Goal: Task Accomplishment & Management: Manage account settings

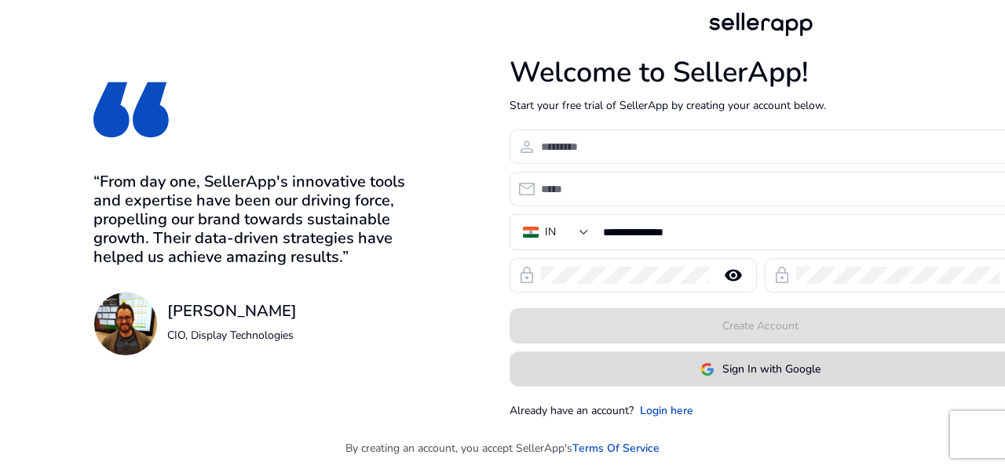
click at [790, 382] on span at bounding box center [760, 370] width 501 height 38
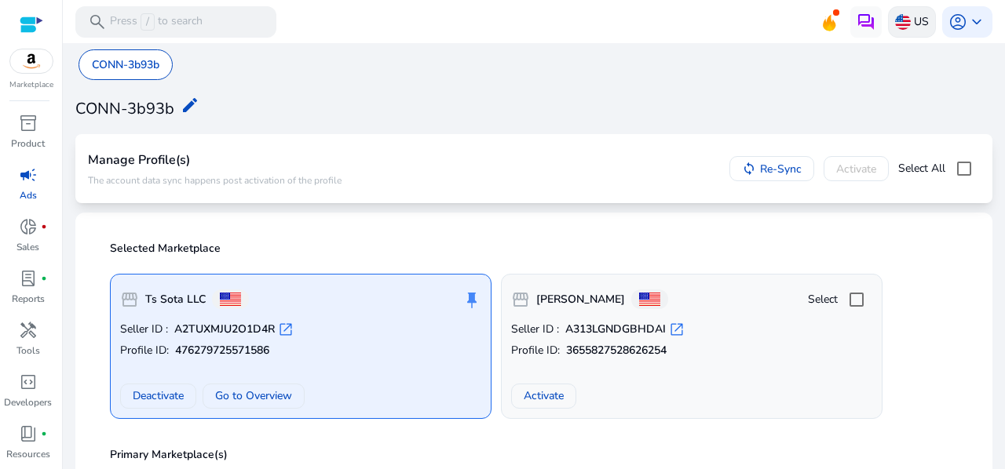
click at [918, 24] on p "US" at bounding box center [921, 21] width 15 height 27
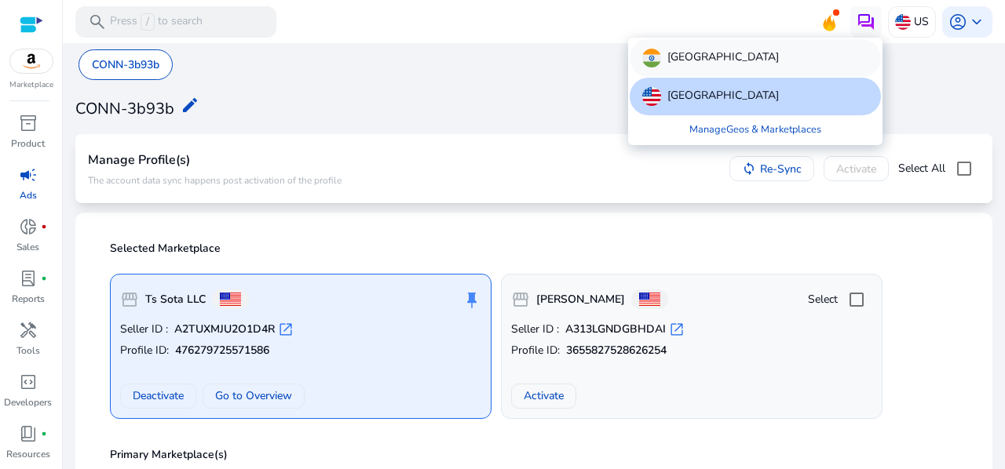
click at [757, 50] on div "[GEOGRAPHIC_DATA]" at bounding box center [755, 58] width 251 height 38
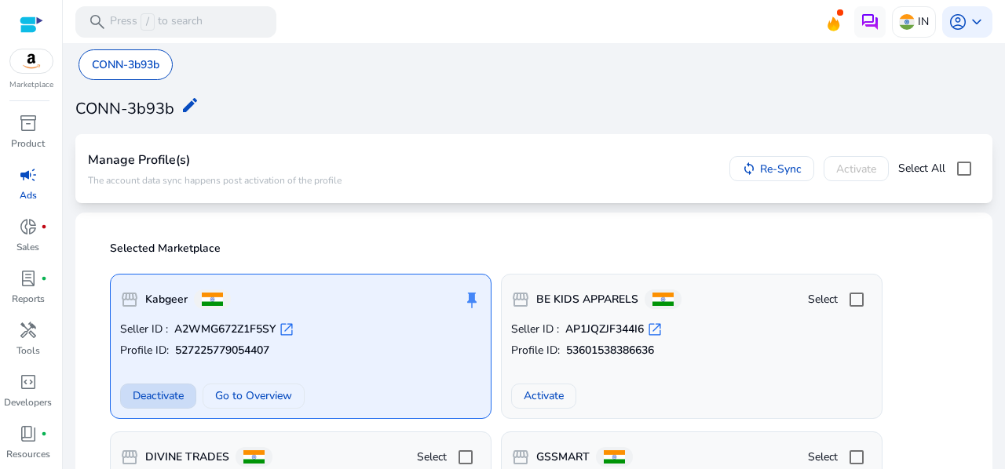
click at [177, 389] on span "Deactivate" at bounding box center [158, 396] width 51 height 16
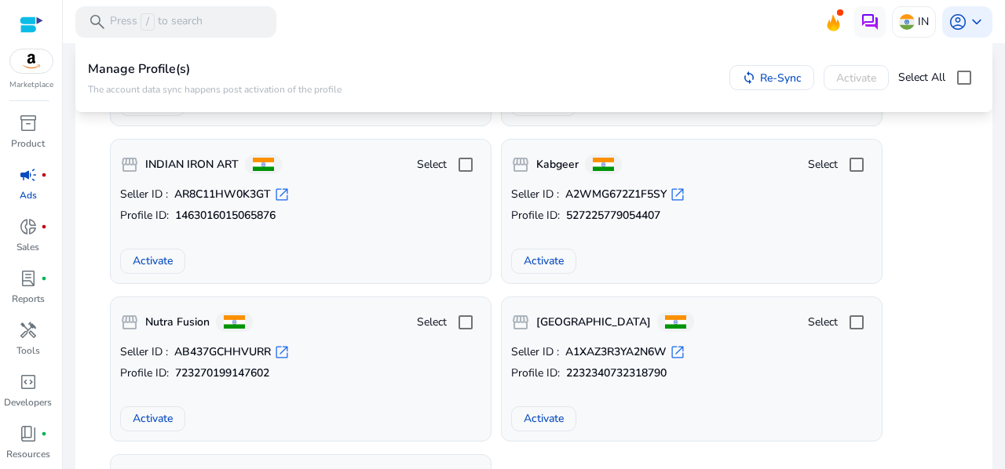
scroll to position [454, 0]
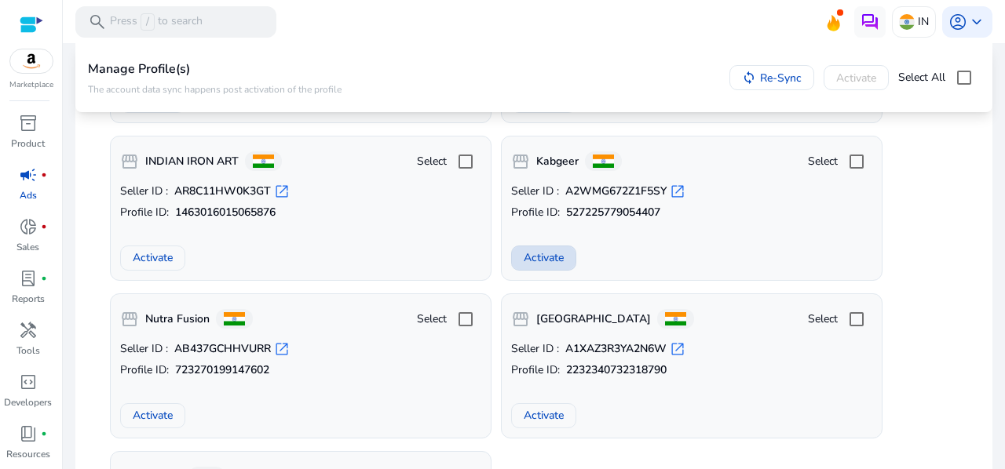
click at [535, 255] on span "Activate" at bounding box center [544, 258] width 40 height 16
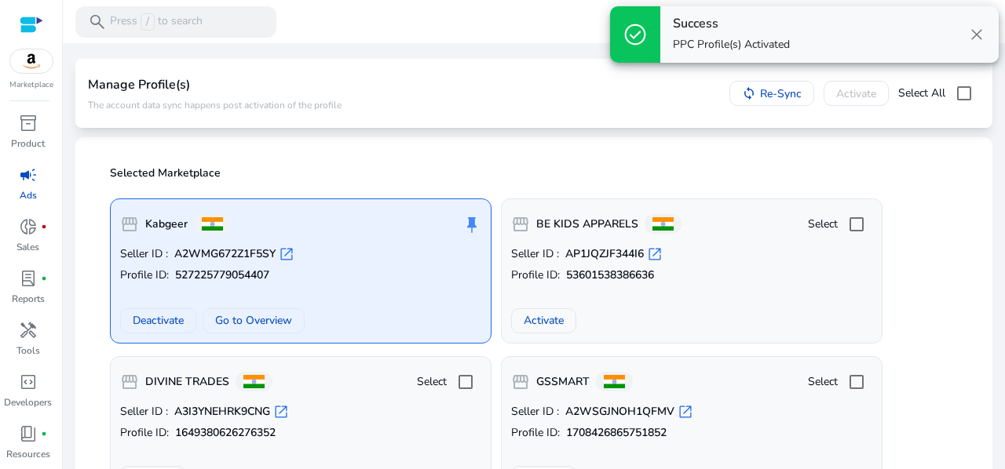
scroll to position [0, 0]
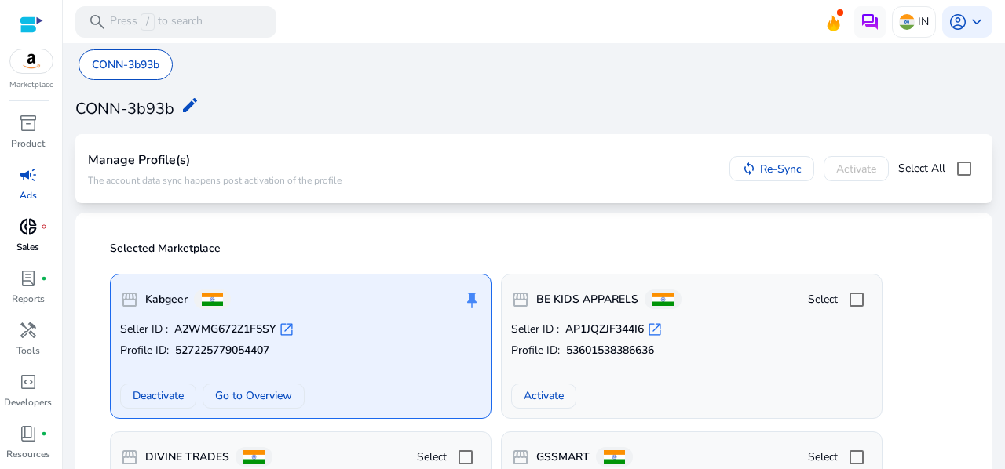
click at [16, 242] on p "Sales" at bounding box center [27, 247] width 23 height 14
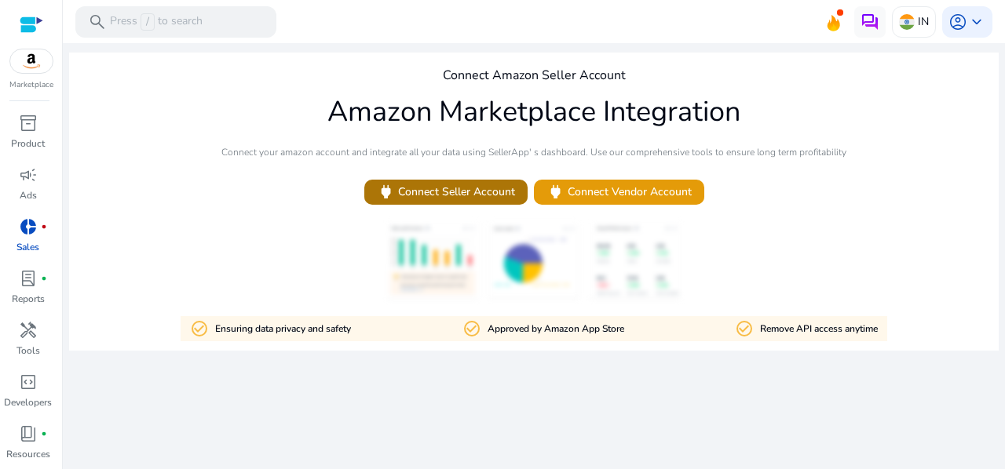
click at [491, 197] on span "power Connect Seller Account" at bounding box center [446, 192] width 138 height 18
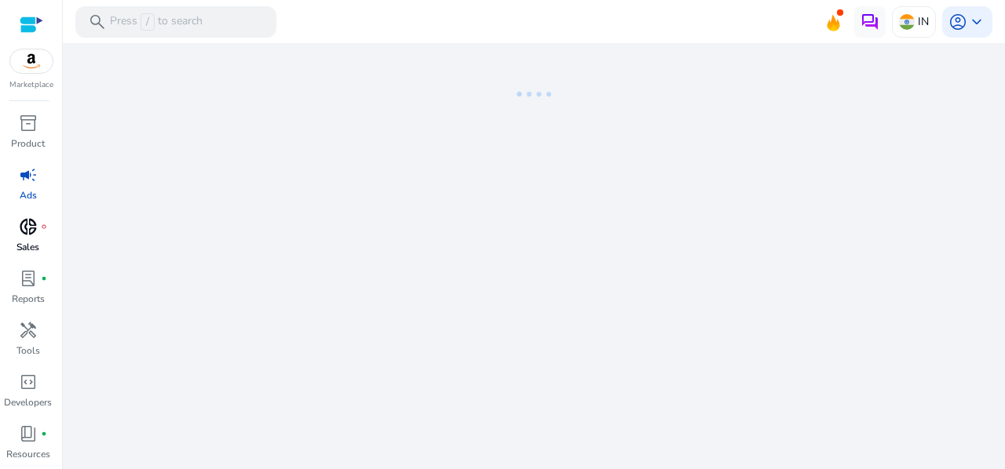
click at [9, 237] on link "donut_small fiber_manual_record Sales" at bounding box center [28, 240] width 56 height 52
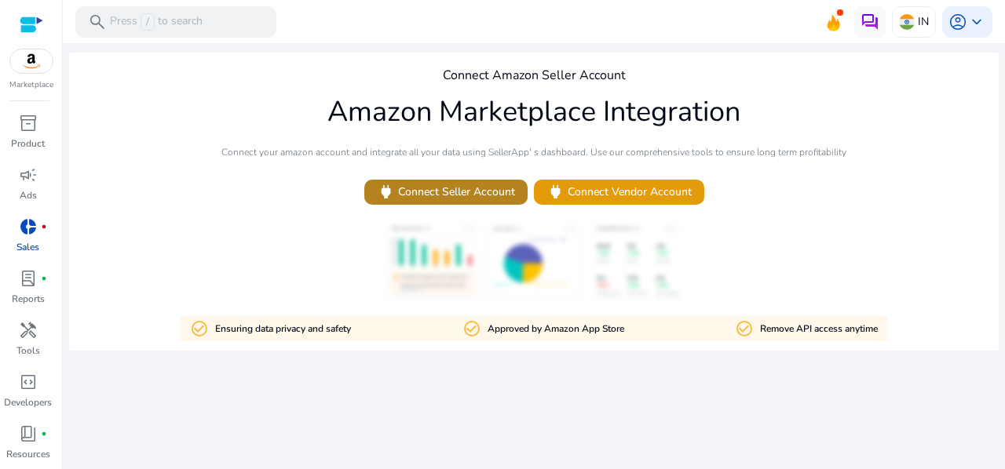
click at [447, 186] on span "power Connect Seller Account" at bounding box center [446, 192] width 138 height 18
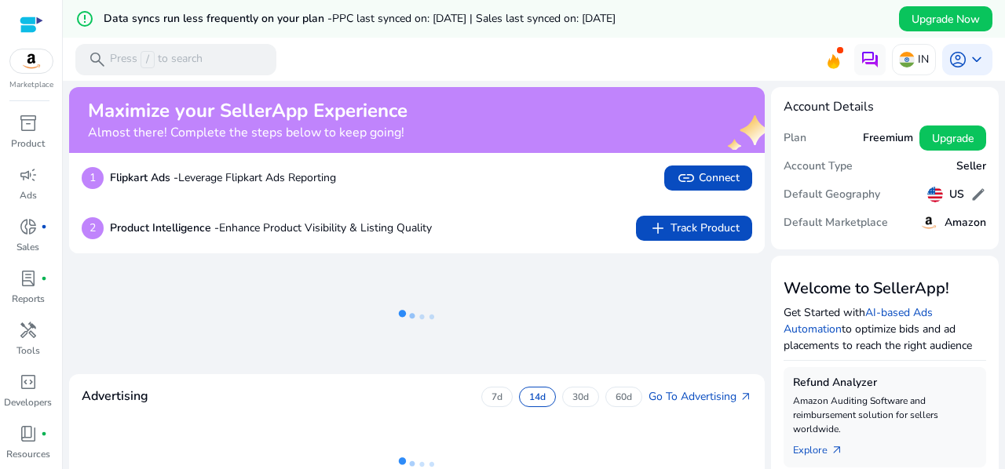
click at [879, 137] on h5 "Freemium" at bounding box center [888, 138] width 50 height 13
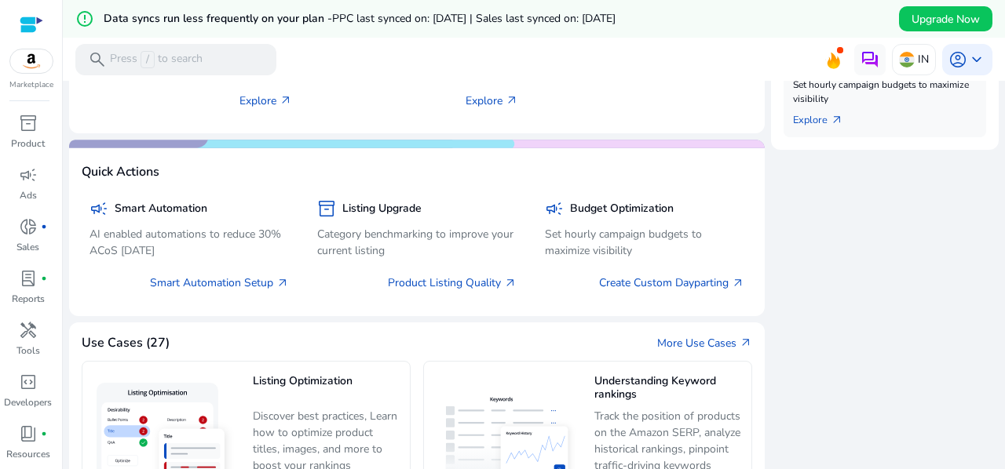
scroll to position [690, 0]
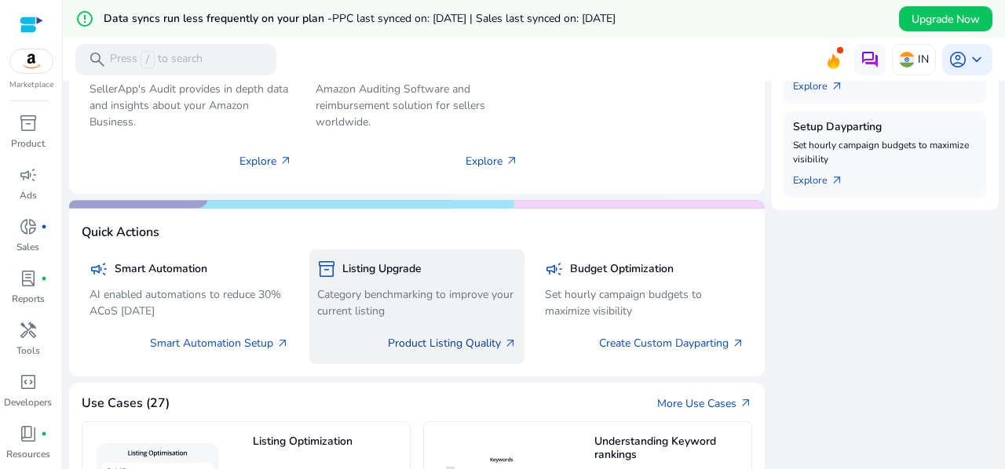
click at [495, 341] on link "Product Listing Quality arrow_outward" at bounding box center [452, 343] width 129 height 16
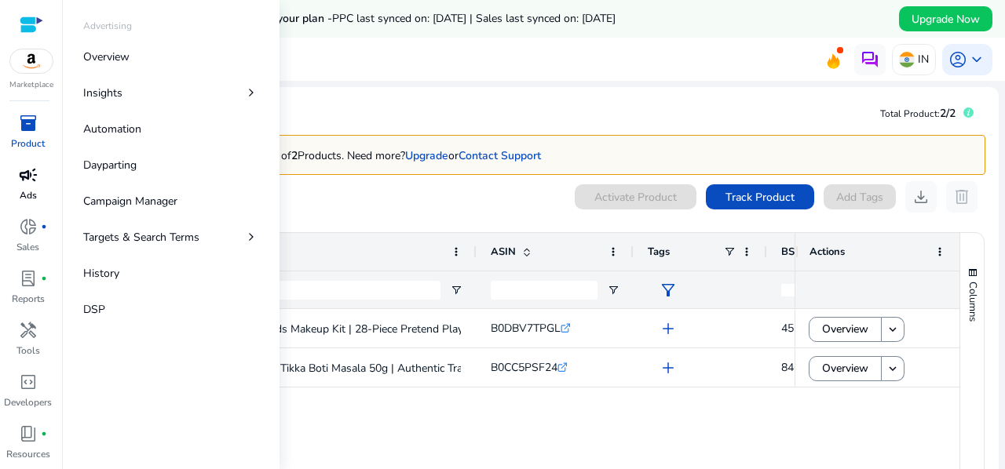
click at [17, 176] on div "campaign" at bounding box center [28, 174] width 44 height 25
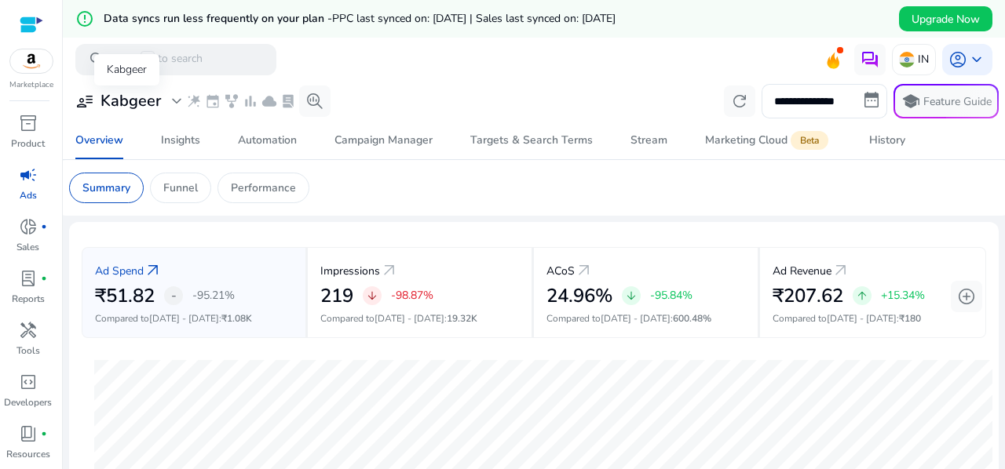
click at [133, 100] on h3 "Kabgeer" at bounding box center [130, 101] width 60 height 19
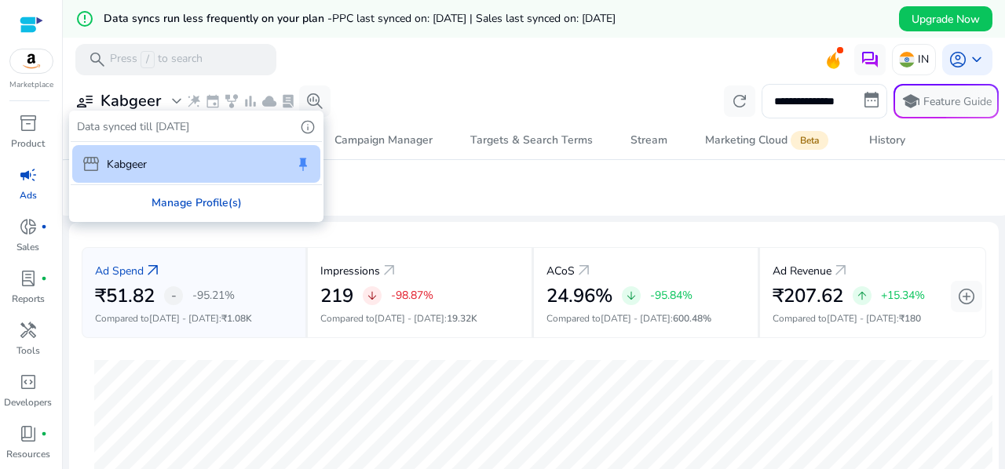
click at [180, 203] on div "Manage Profile(s)" at bounding box center [196, 202] width 251 height 35
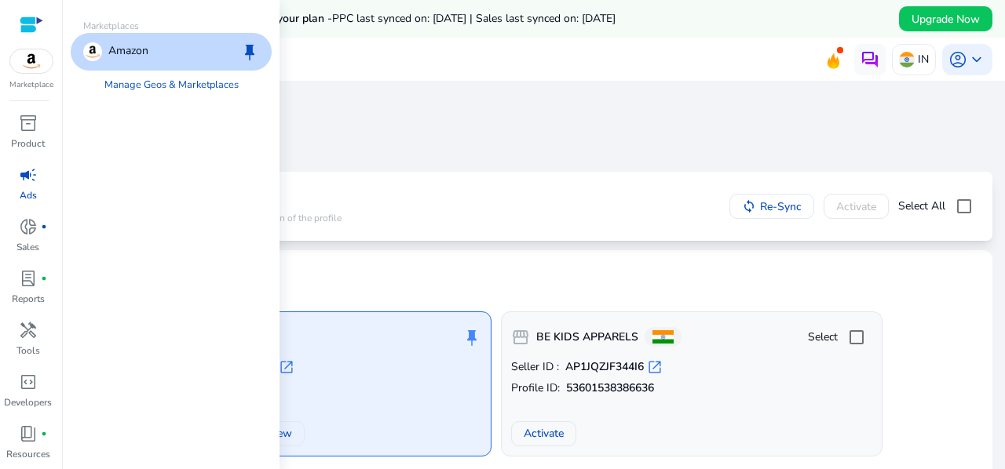
click at [42, 70] on img at bounding box center [31, 61] width 42 height 24
click at [173, 84] on link "Manage Geos & Marketplaces" at bounding box center [171, 85] width 159 height 28
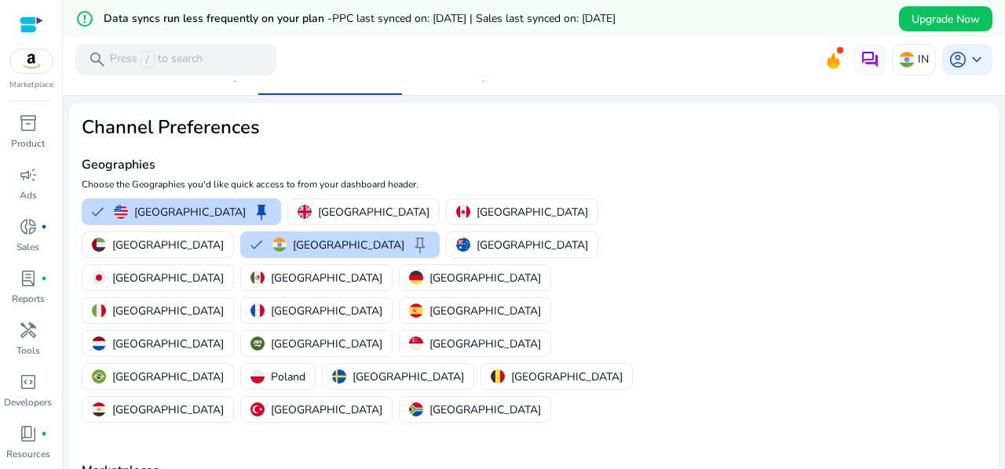
scroll to position [117, 0]
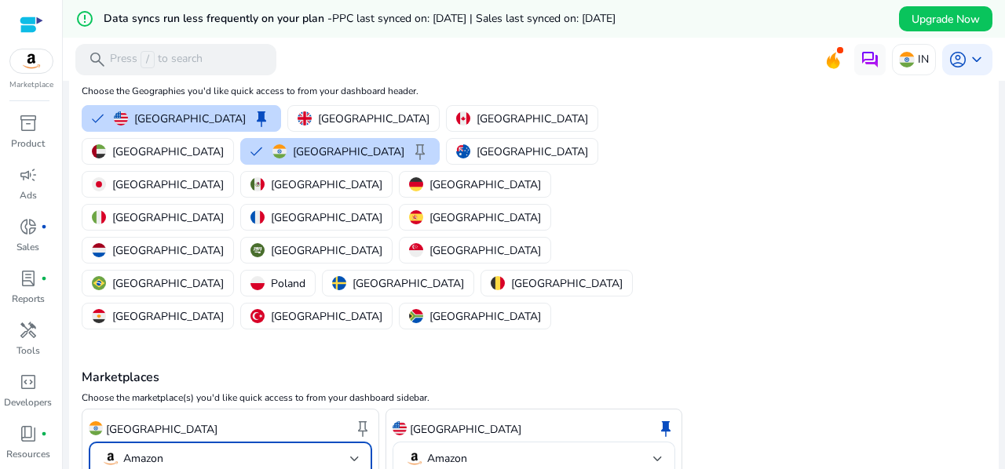
click at [347, 450] on mat-select-trigger "Amazon" at bounding box center [225, 459] width 249 height 19
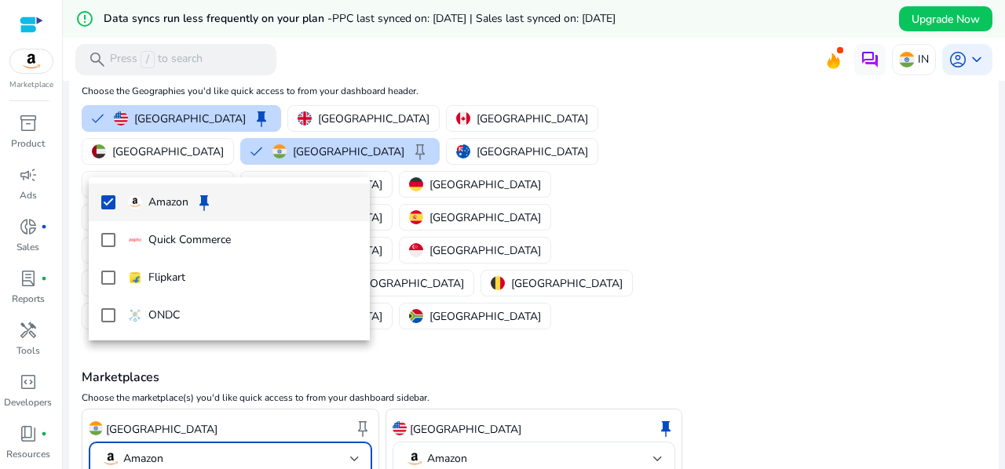
click at [900, 252] on div at bounding box center [502, 234] width 1005 height 469
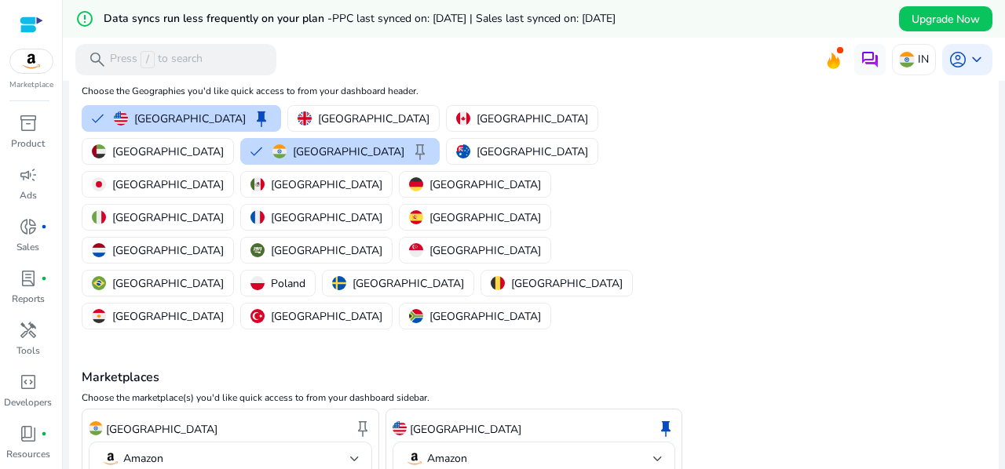
scroll to position [0, 0]
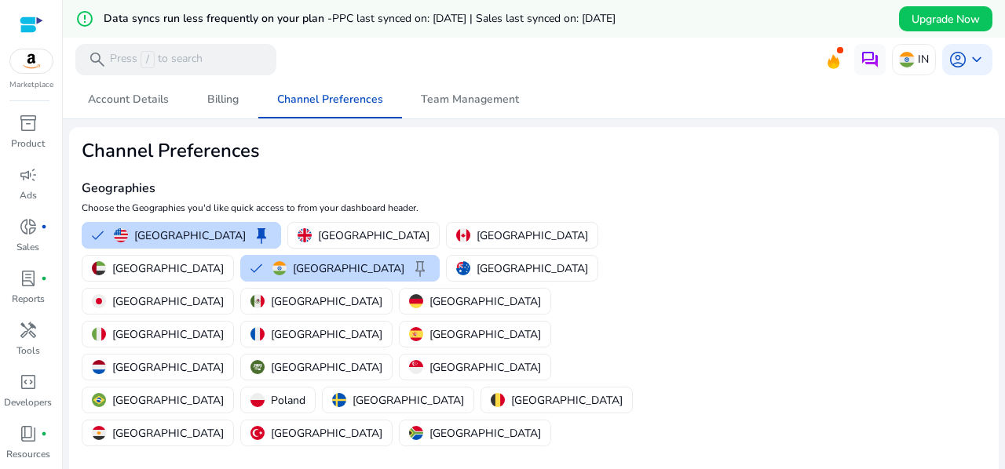
click at [38, 19] on div at bounding box center [32, 25] width 24 height 18
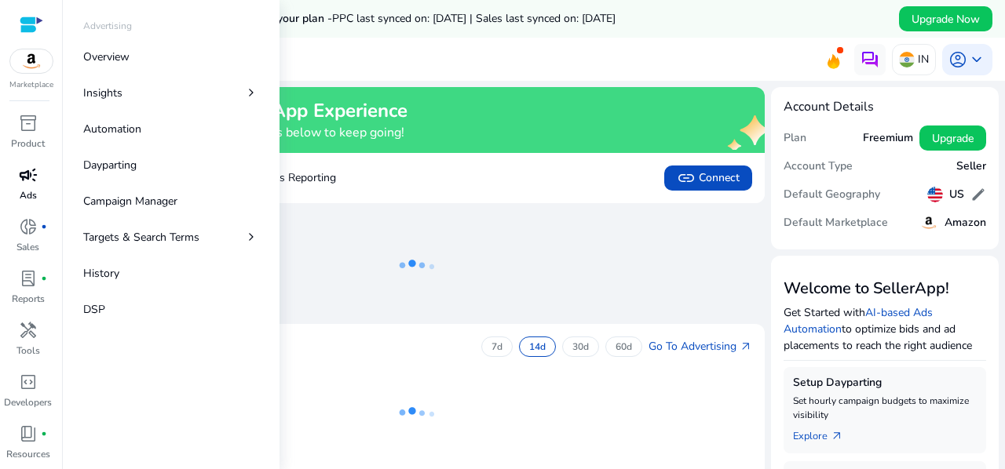
click at [31, 205] on link "campaign Ads" at bounding box center [28, 188] width 56 height 52
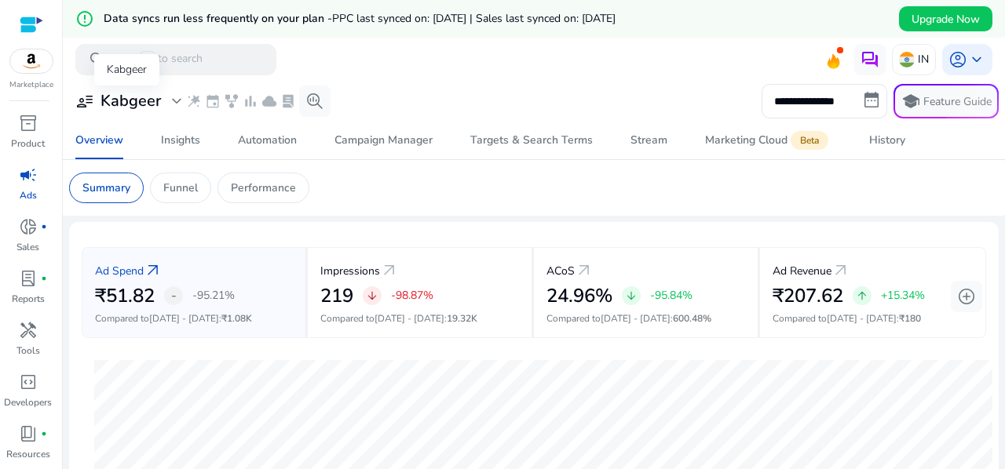
click at [158, 101] on h3 "Kabgeer" at bounding box center [130, 101] width 60 height 19
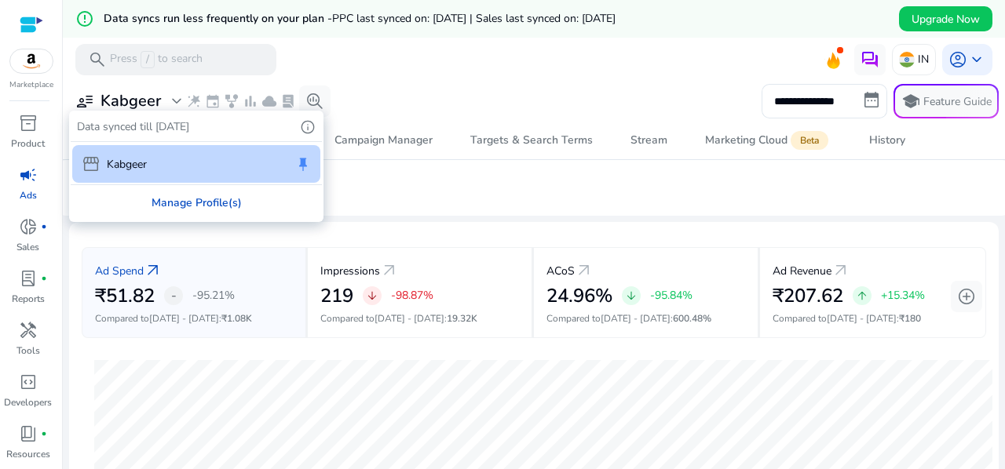
click at [209, 208] on div "Manage Profile(s)" at bounding box center [196, 202] width 251 height 35
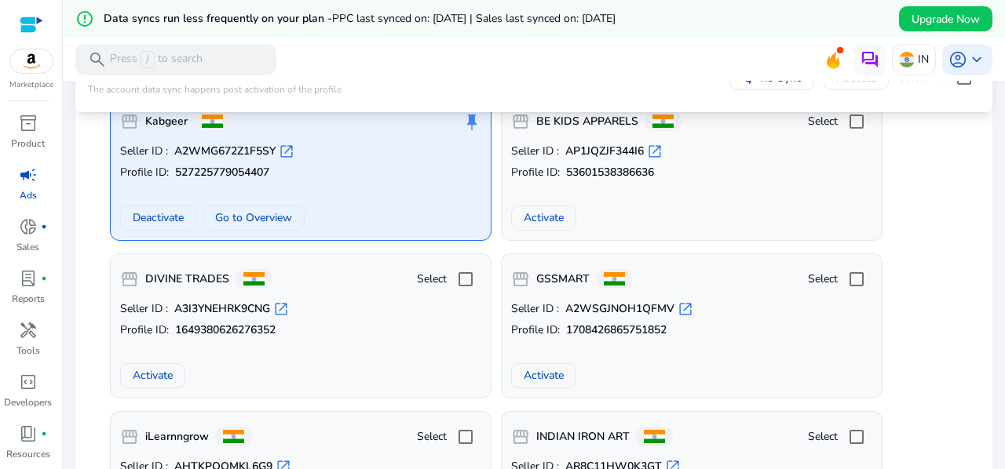
scroll to position [218, 0]
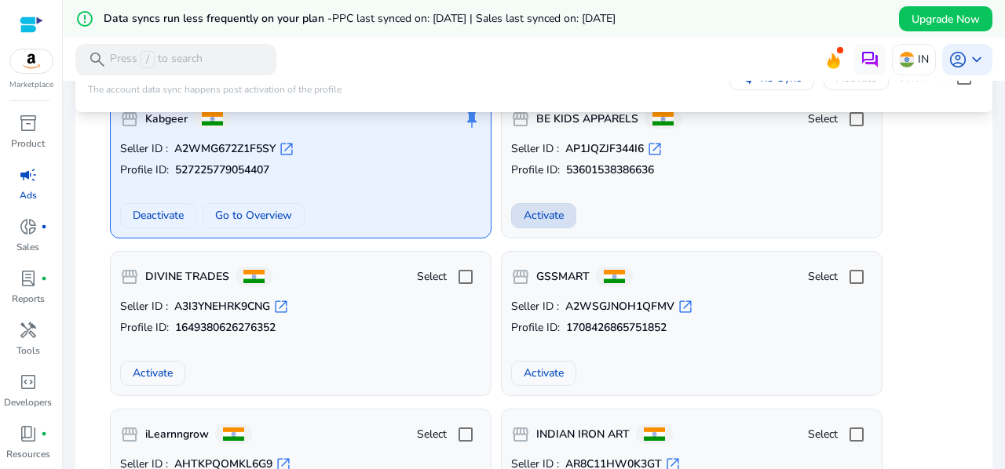
click at [528, 222] on span "Activate" at bounding box center [544, 215] width 40 height 16
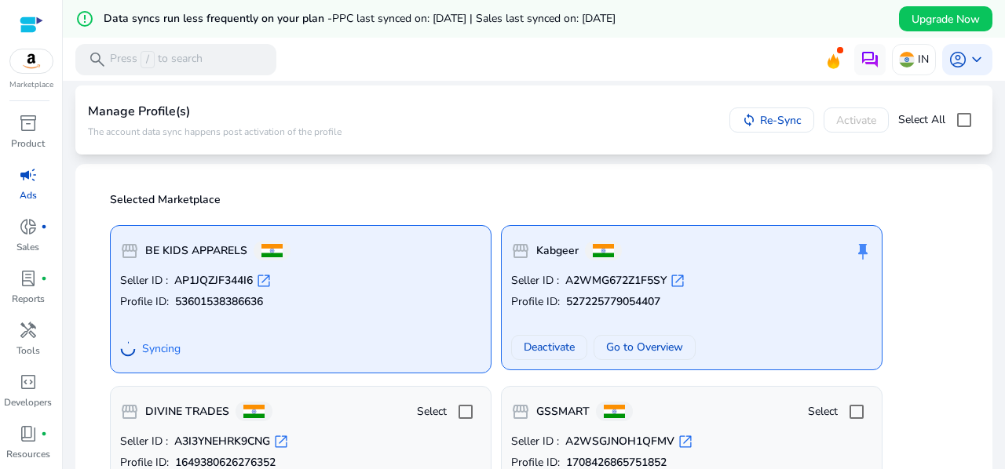
scroll to position [0, 0]
